Goal: Navigation & Orientation: Find specific page/section

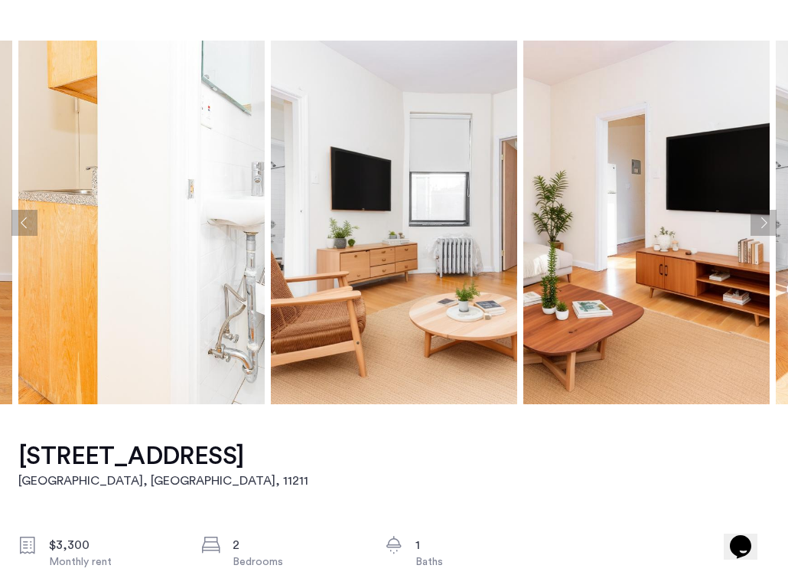
scroll to position [50, 0]
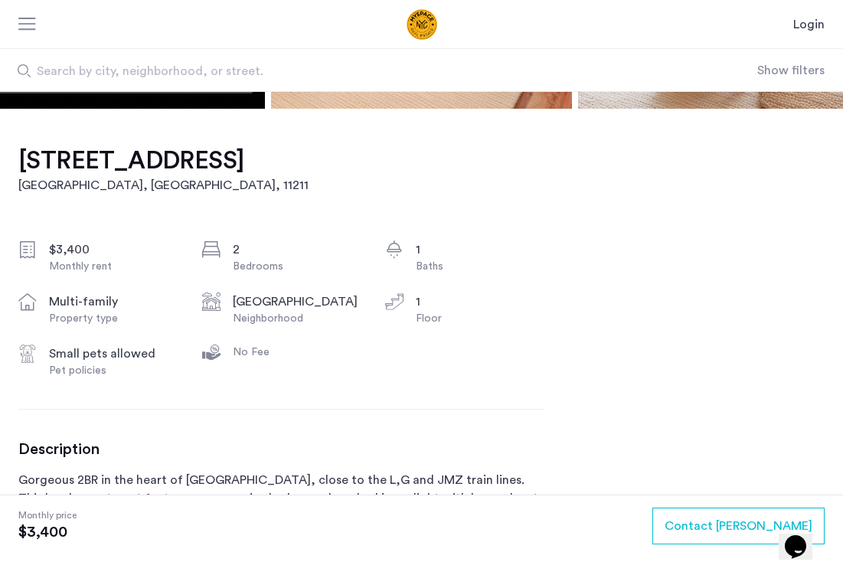
scroll to position [348, 0]
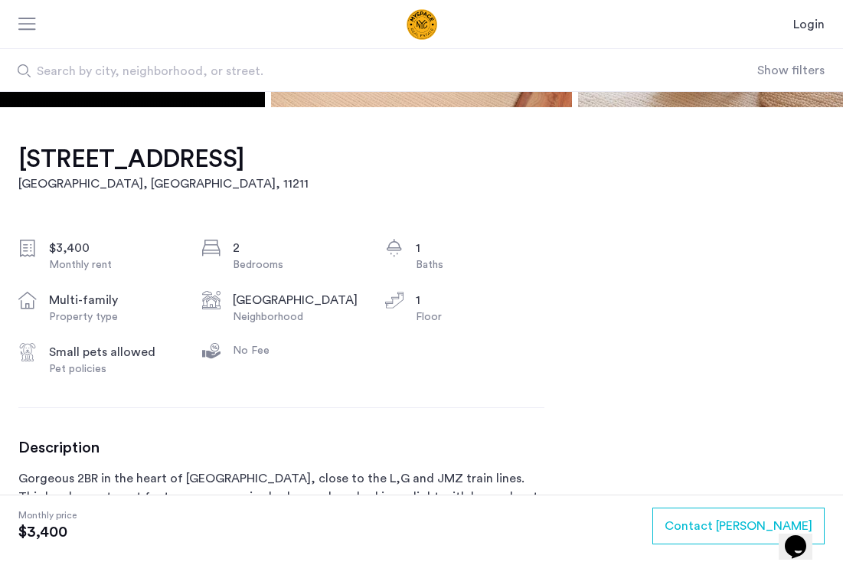
click at [663, 22] on link "Login" at bounding box center [808, 24] width 31 height 18
